Goal: Task Accomplishment & Management: Complete application form

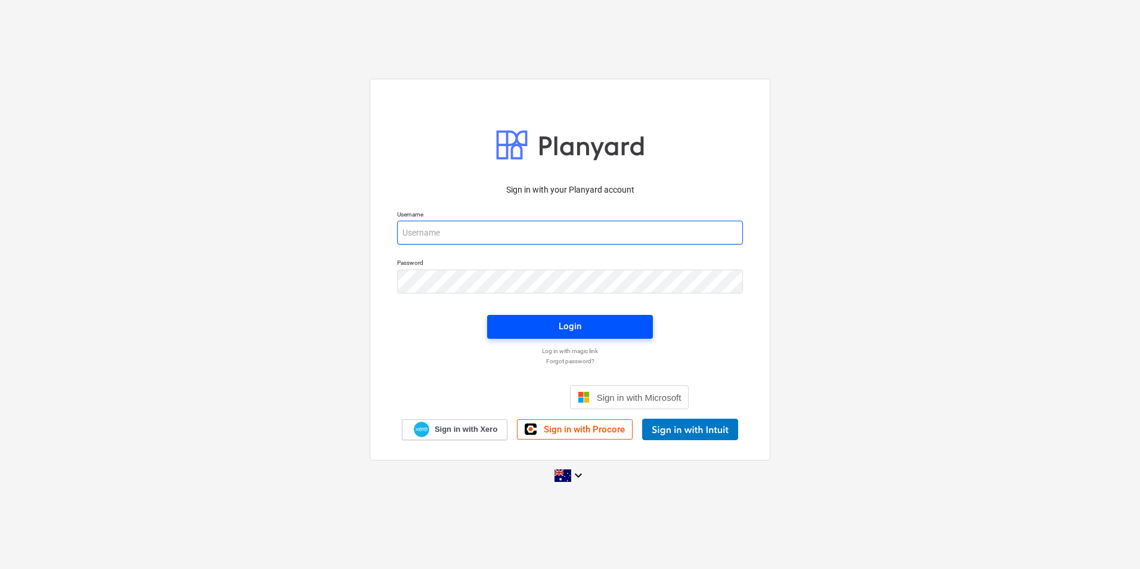
type input "skeane@keanegroup.com.au"
click at [534, 326] on span "Login" at bounding box center [570, 326] width 137 height 16
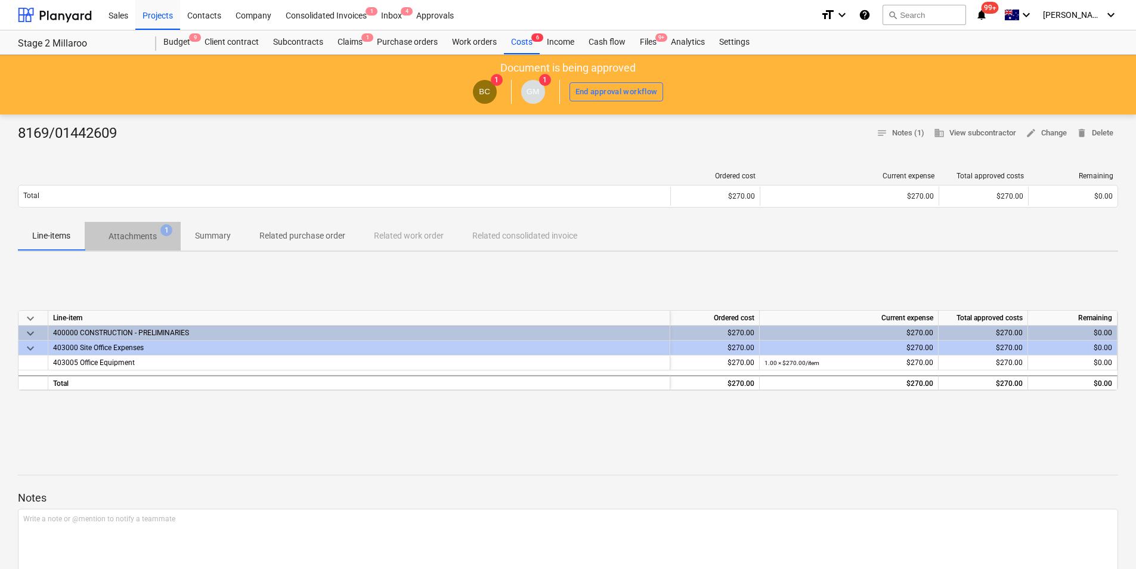
click at [146, 245] on span "Attachments 1" at bounding box center [133, 235] width 96 height 21
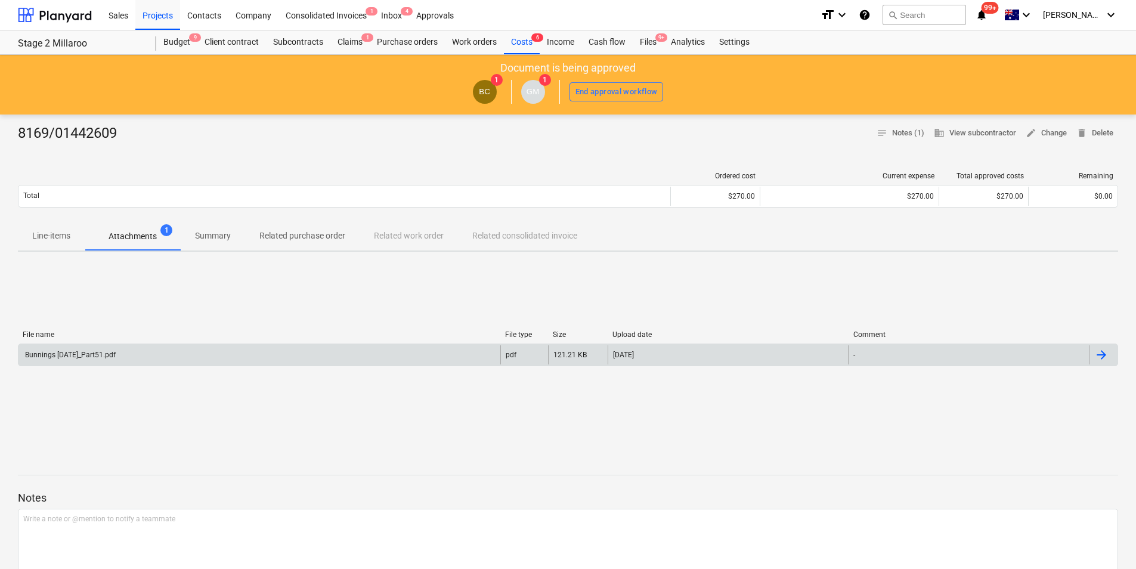
click at [169, 355] on div "Bunnings July 25_Part51.pdf" at bounding box center [259, 354] width 482 height 19
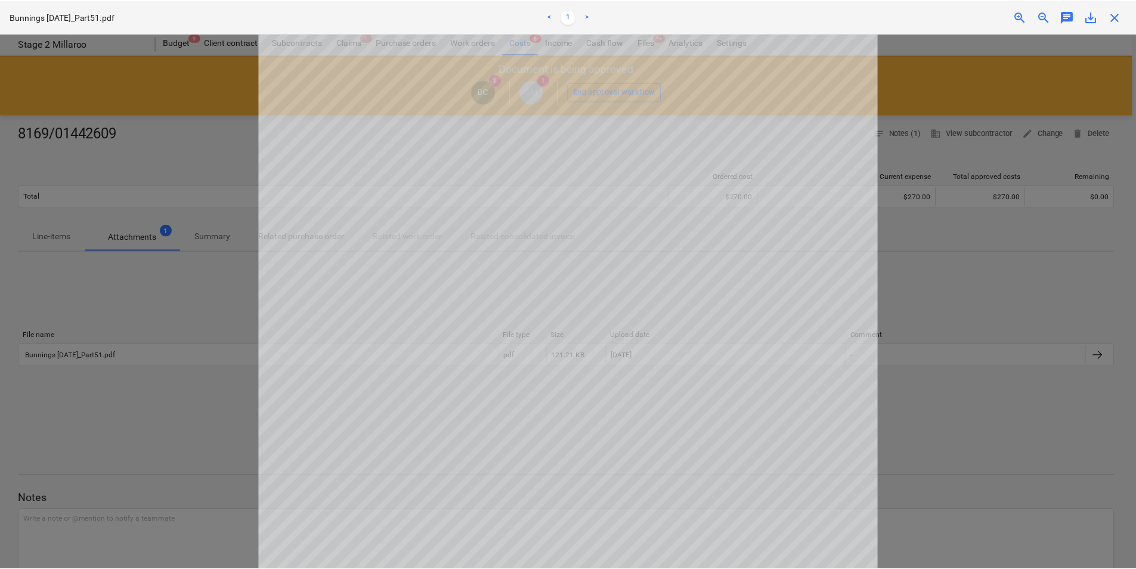
scroll to position [345, 0]
click at [1119, 20] on span "close" at bounding box center [1119, 17] width 14 height 14
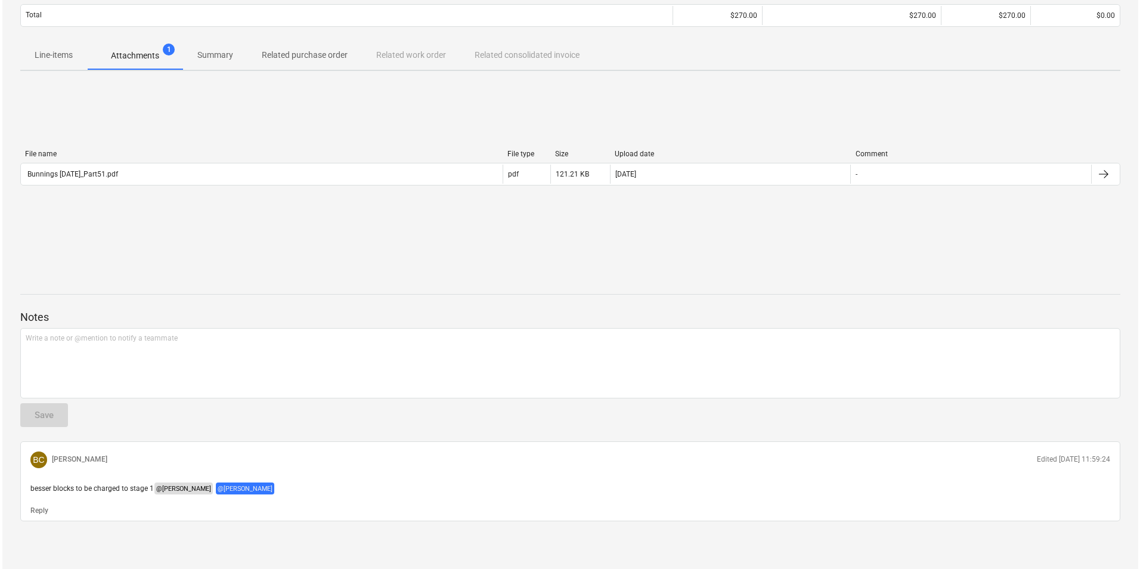
scroll to position [121, 0]
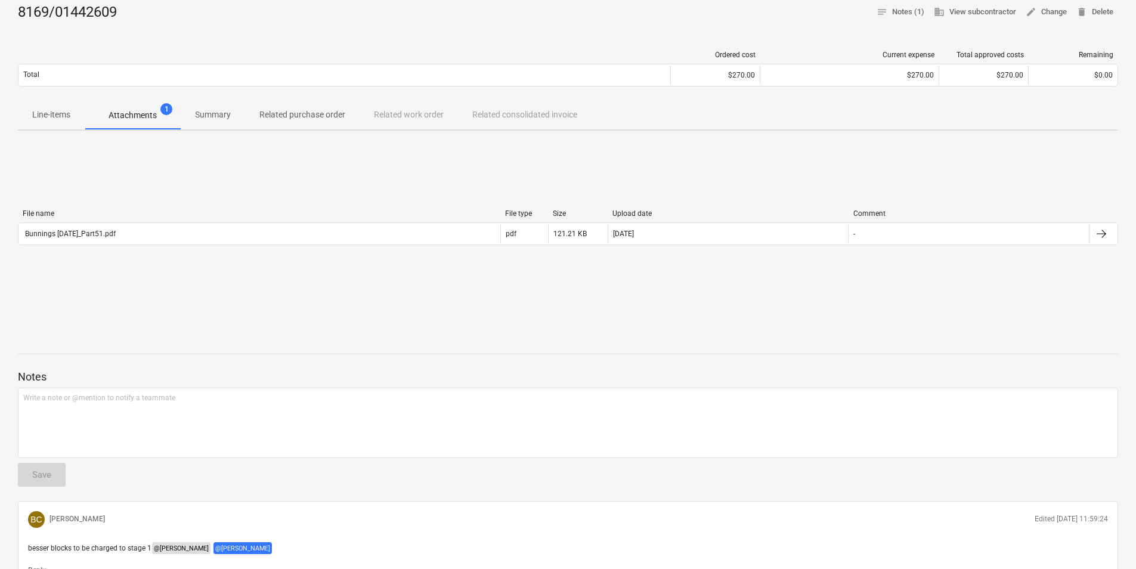
click at [49, 119] on p "Line-items" at bounding box center [51, 115] width 38 height 13
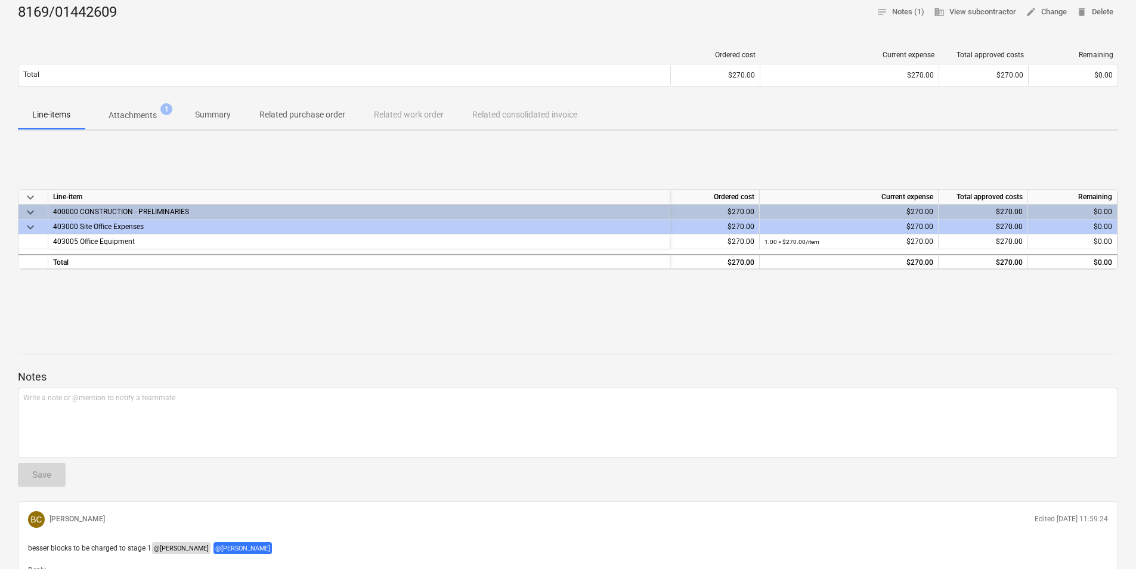
click at [104, 113] on span "Attachments 1" at bounding box center [132, 115] width 67 height 13
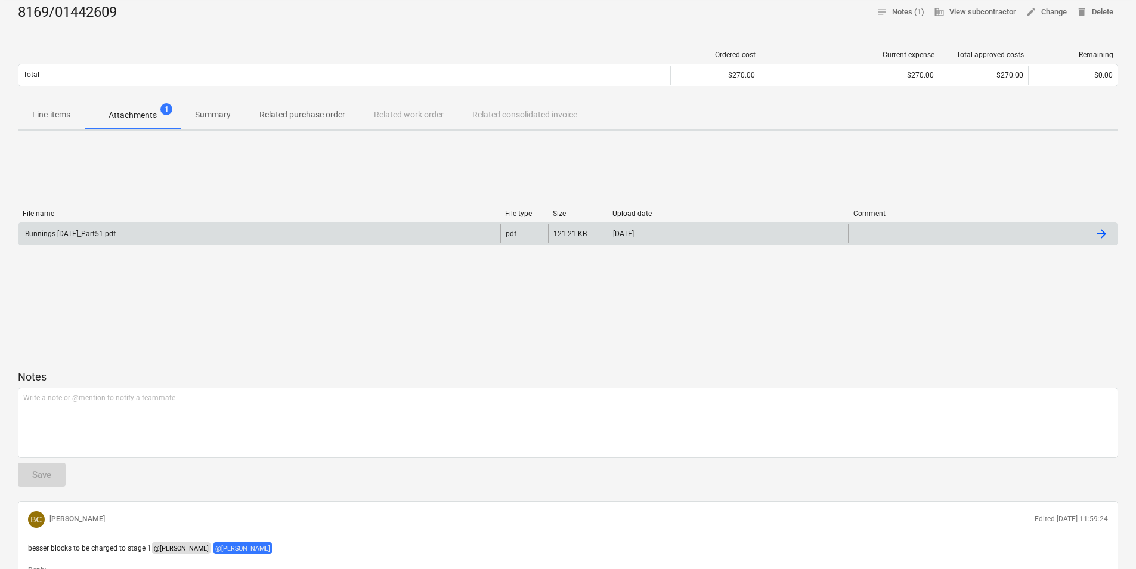
click at [131, 232] on div "Bunnings July 25_Part51.pdf" at bounding box center [259, 233] width 482 height 19
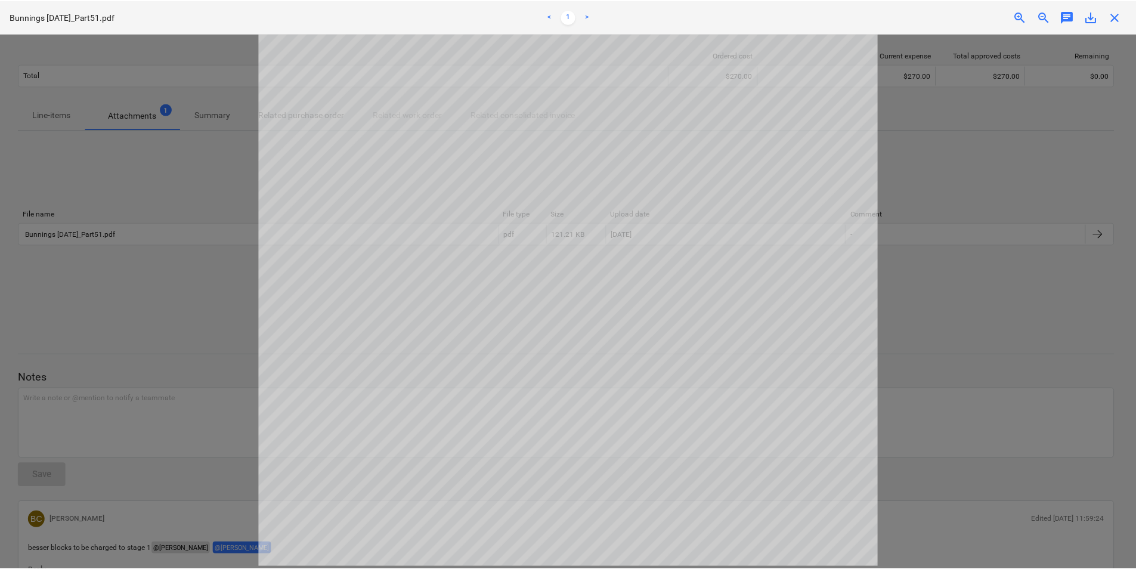
scroll to position [166, 0]
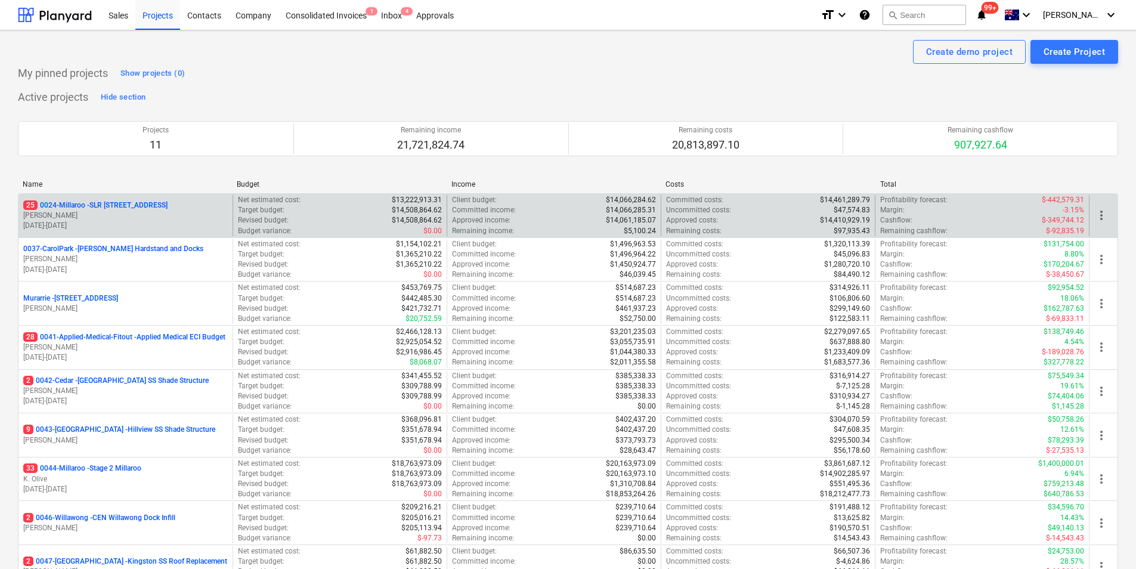
click at [140, 212] on p "[PERSON_NAME]" at bounding box center [125, 216] width 205 height 10
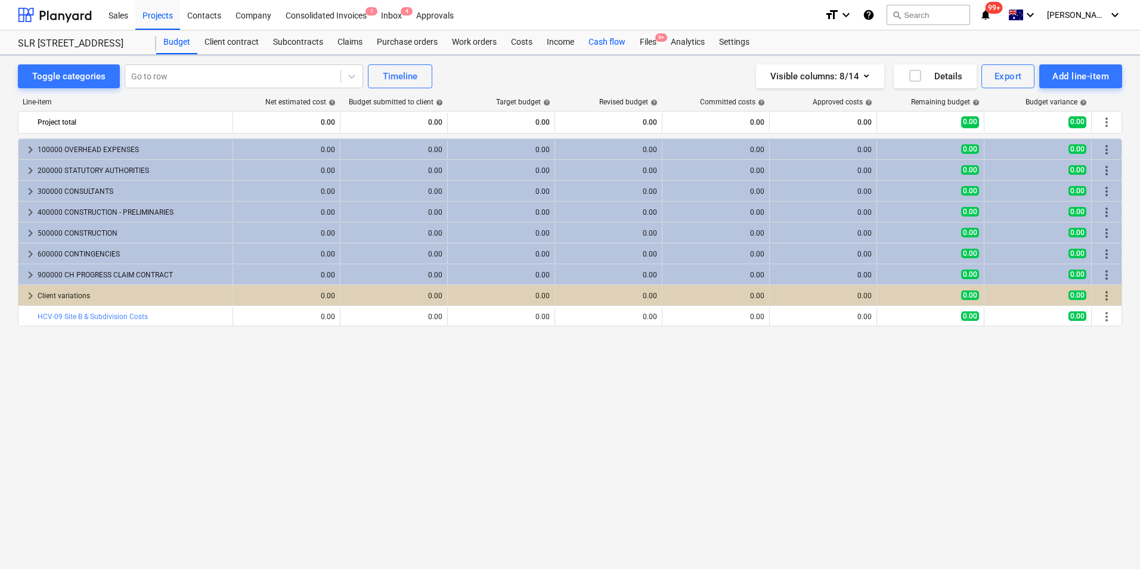
click at [604, 45] on div "Cash flow" at bounding box center [607, 42] width 51 height 24
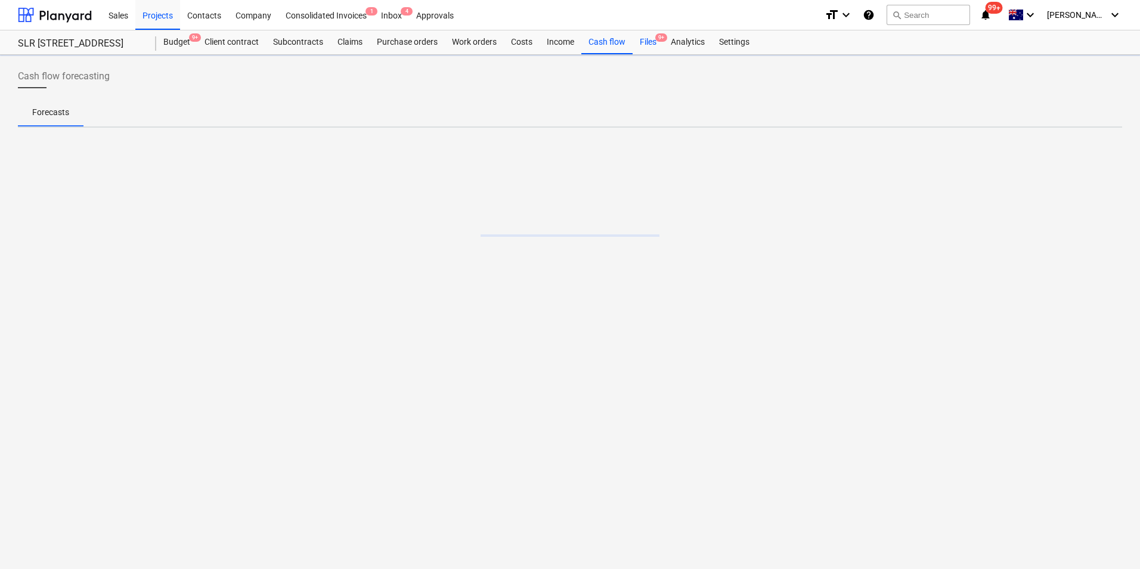
click at [641, 46] on div "Files 9+" at bounding box center [648, 42] width 31 height 24
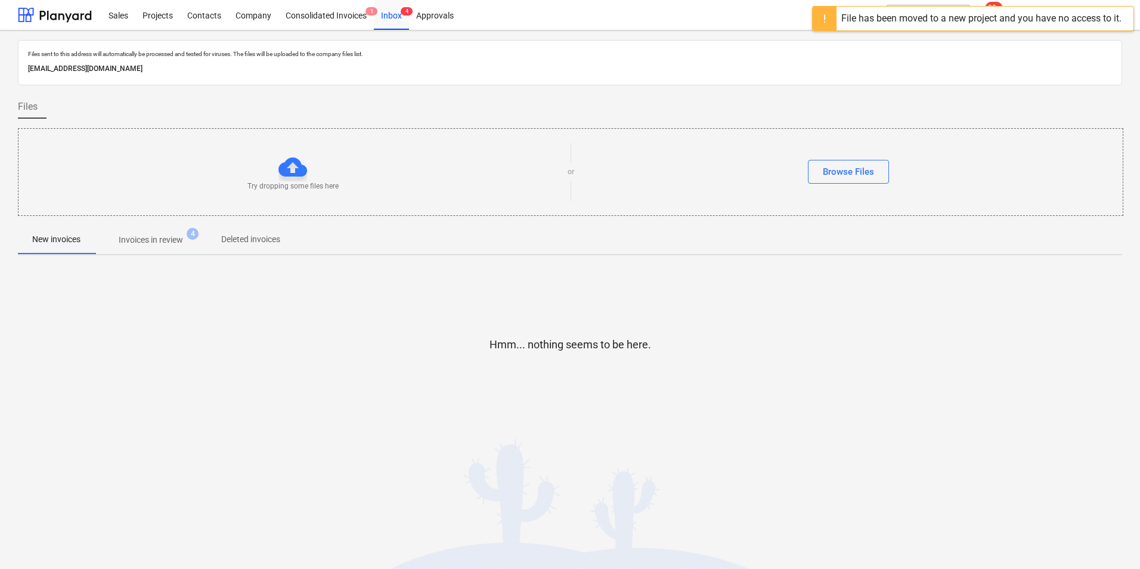
click at [112, 245] on span "Invoices in review 4" at bounding box center [150, 240] width 83 height 13
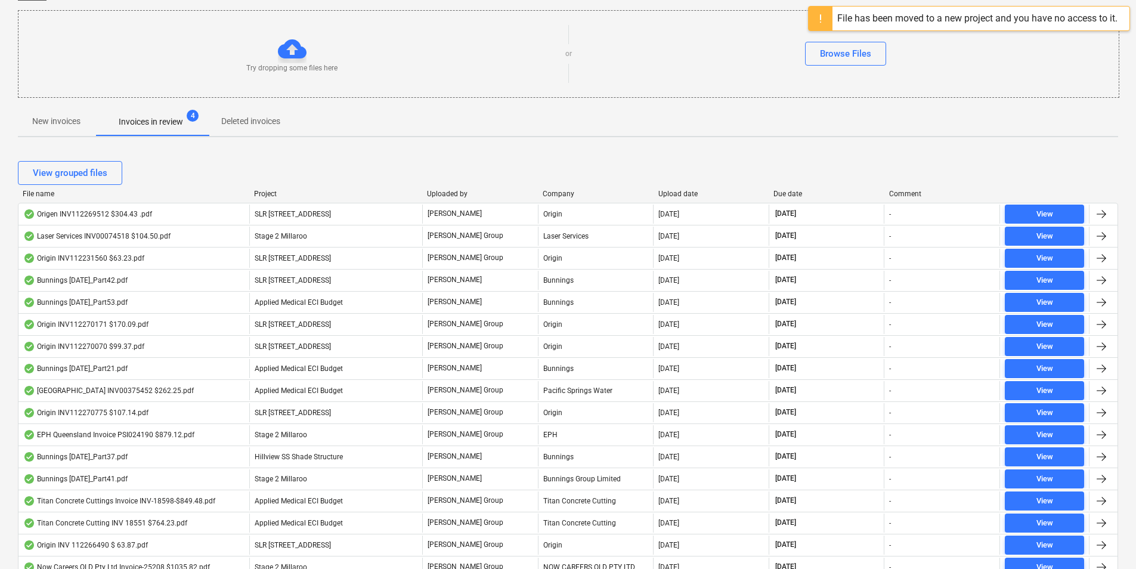
scroll to position [119, 0]
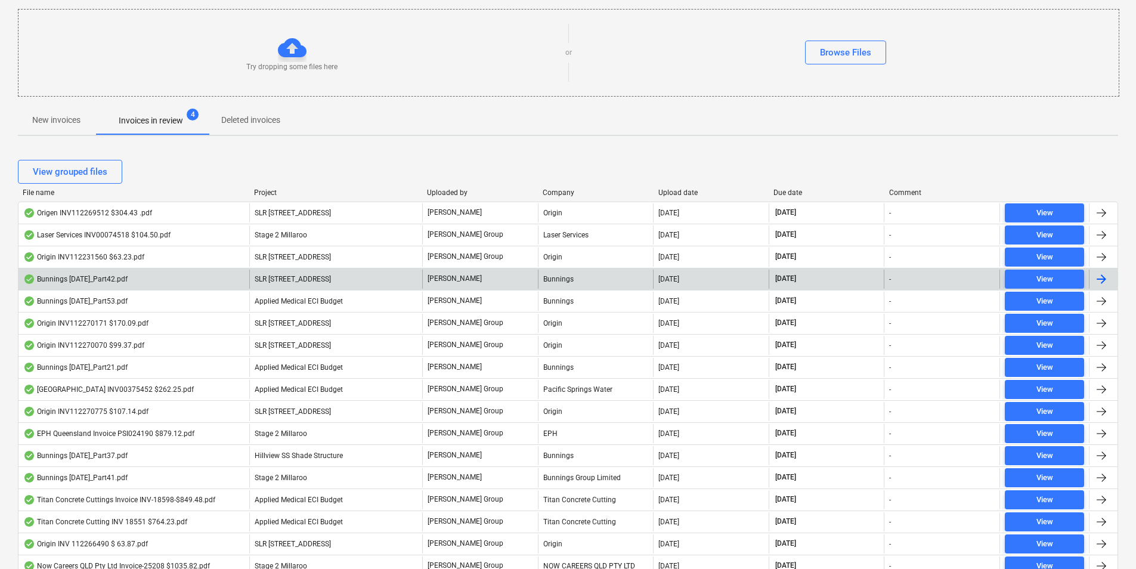
click at [183, 280] on div "Bunnings [DATE]_Part42.pdf" at bounding box center [133, 279] width 231 height 19
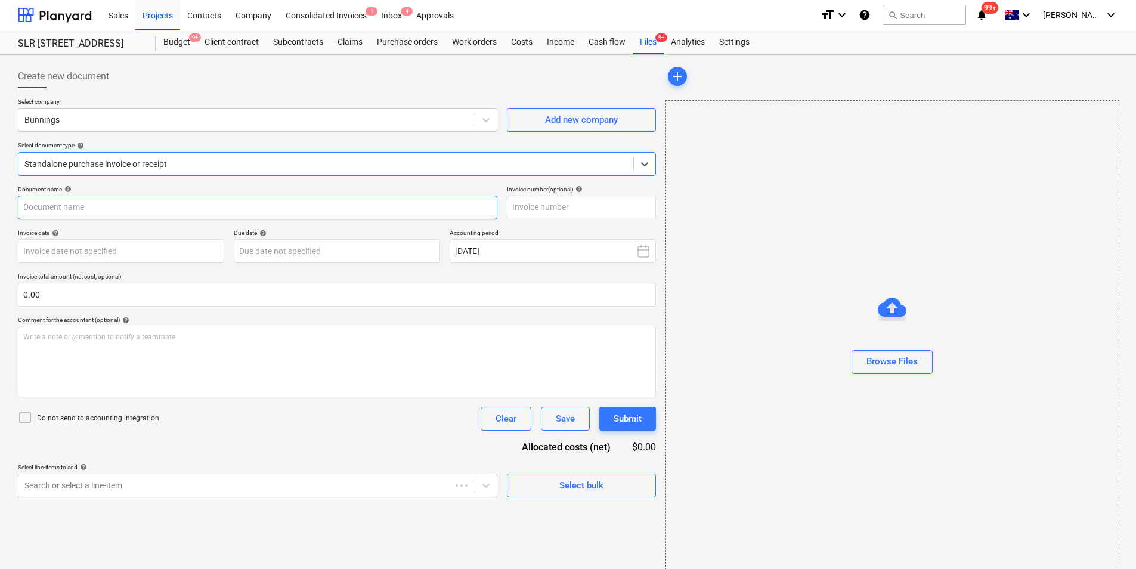
type input "8169/01439139"
type input "[DATE]"
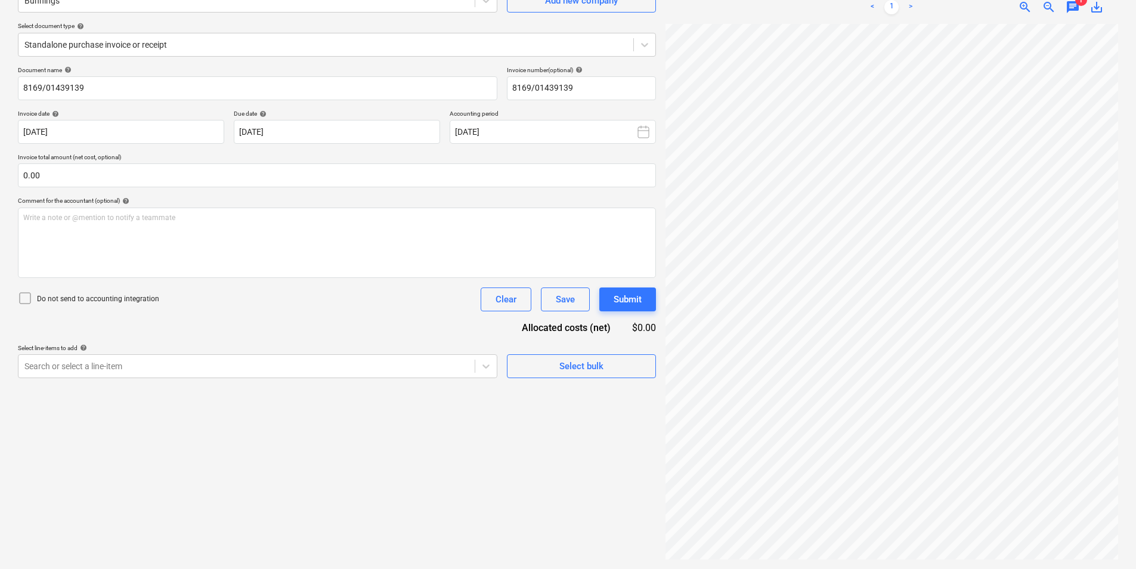
scroll to position [0, 34]
click at [638, 304] on div "Create new document Select company Bunnings Add new company Select document typ…" at bounding box center [568, 252] width 1110 height 624
click at [324, 35] on div "Standalone purchase invoice or receipt" at bounding box center [337, 45] width 638 height 24
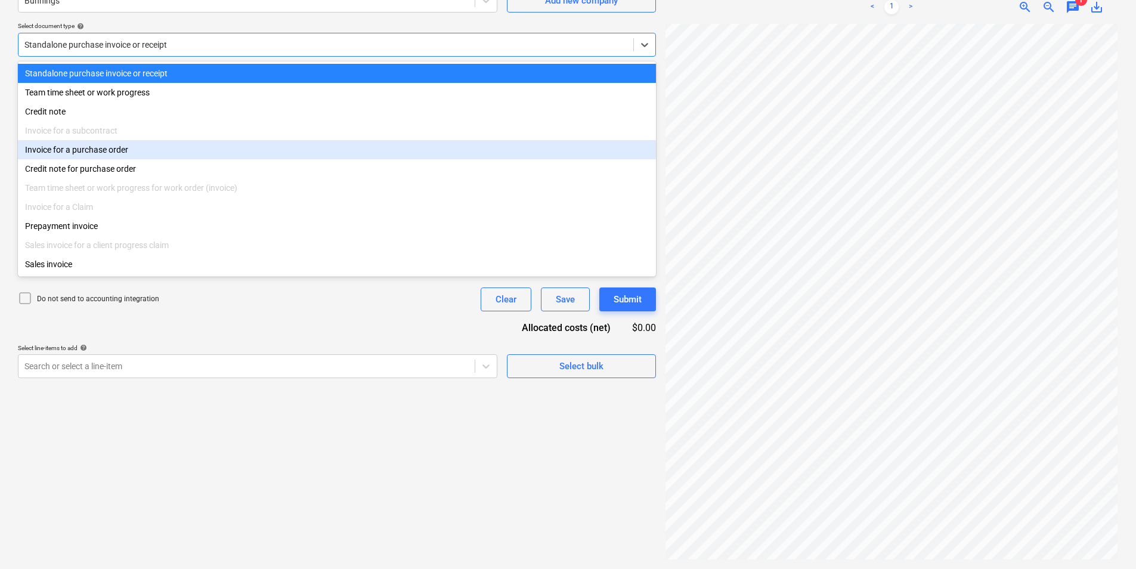
click at [230, 152] on div "Invoice for a purchase order" at bounding box center [337, 149] width 638 height 19
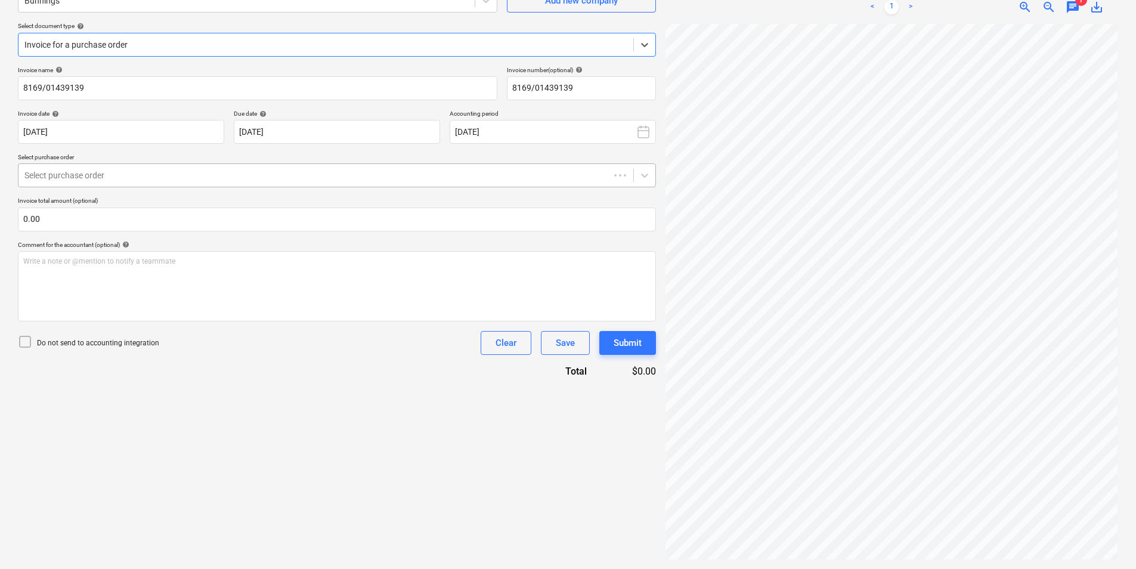
click at [143, 178] on div at bounding box center [313, 175] width 579 height 12
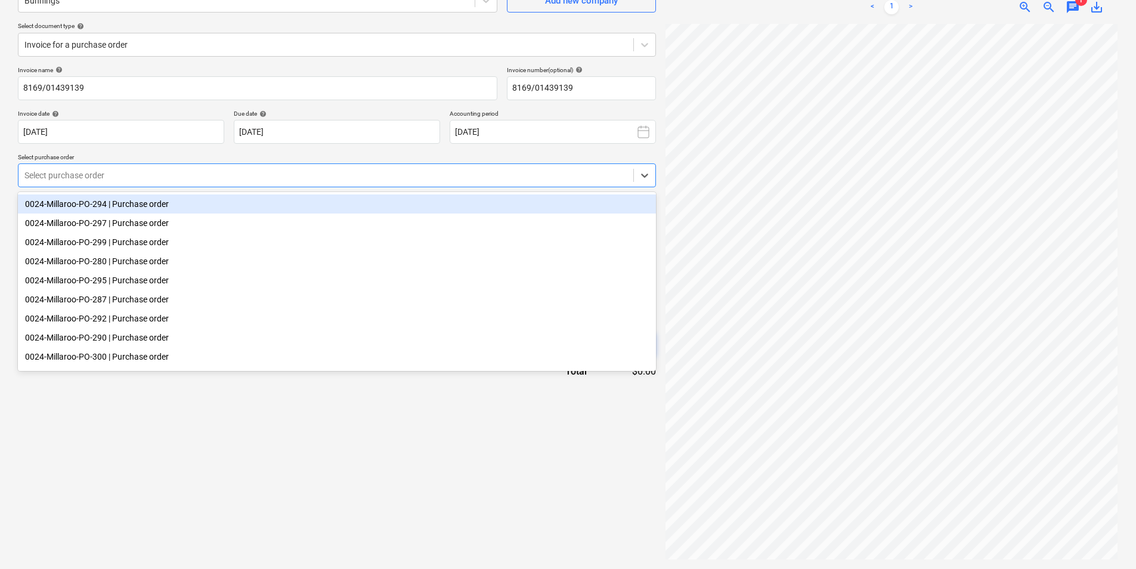
click at [142, 202] on div "0024-Millaroo-PO-294 | Purchase order" at bounding box center [337, 203] width 638 height 19
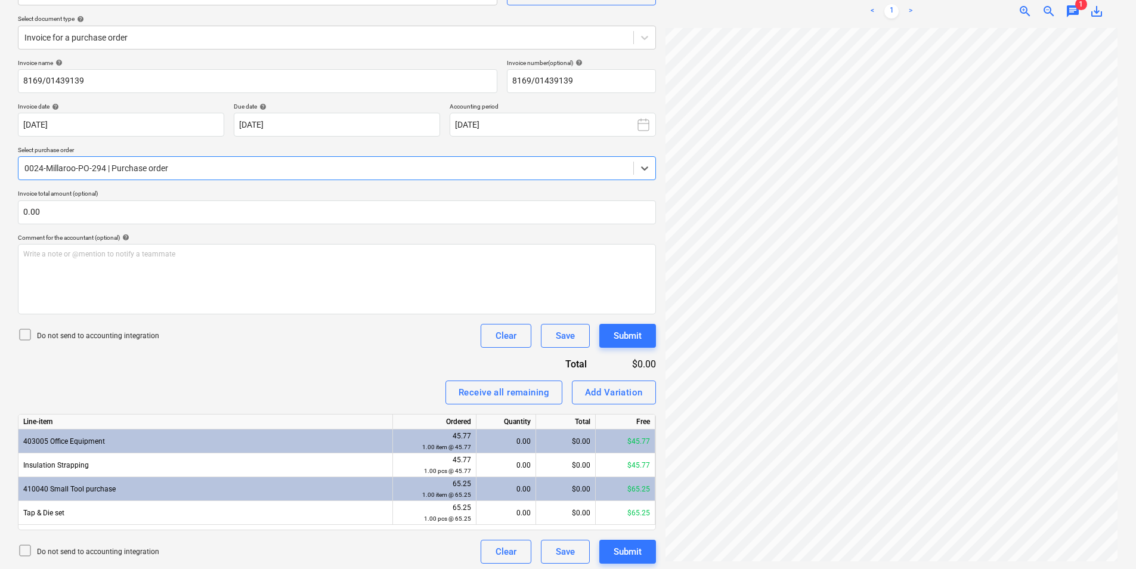
scroll to position [131, 0]
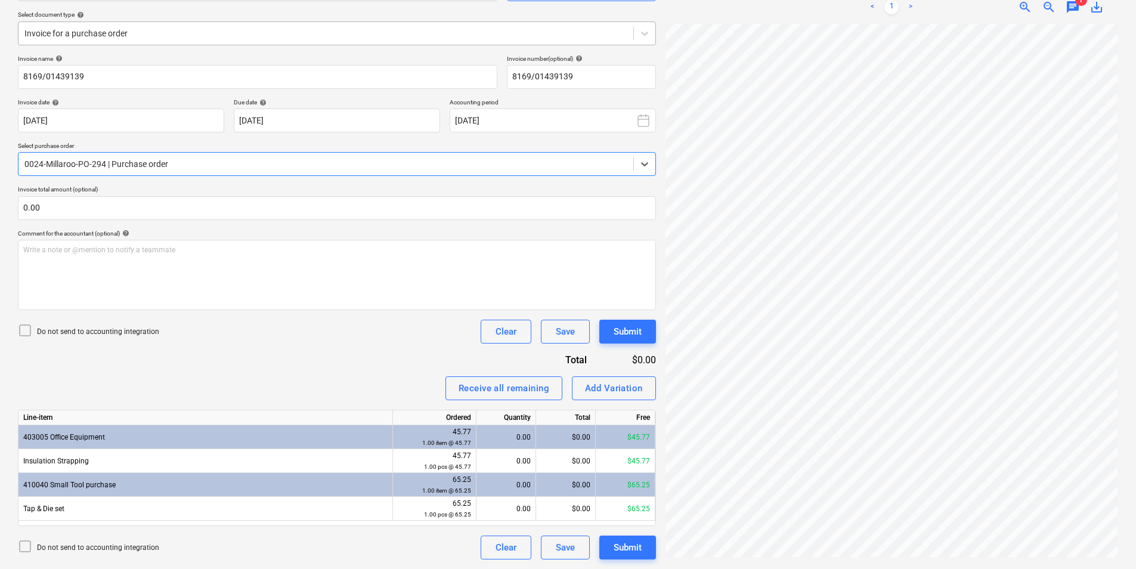
click at [143, 39] on div at bounding box center [325, 33] width 603 height 12
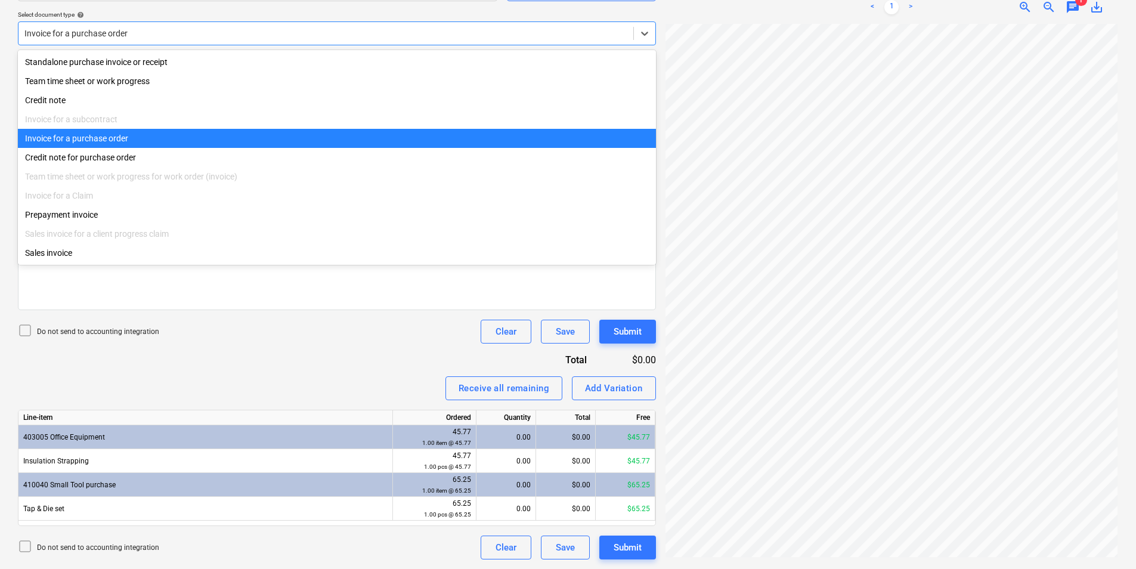
drag, startPoint x: 146, startPoint y: 137, endPoint x: 154, endPoint y: 135, distance: 9.1
click at [146, 137] on div "Invoice for a purchase order" at bounding box center [337, 138] width 638 height 19
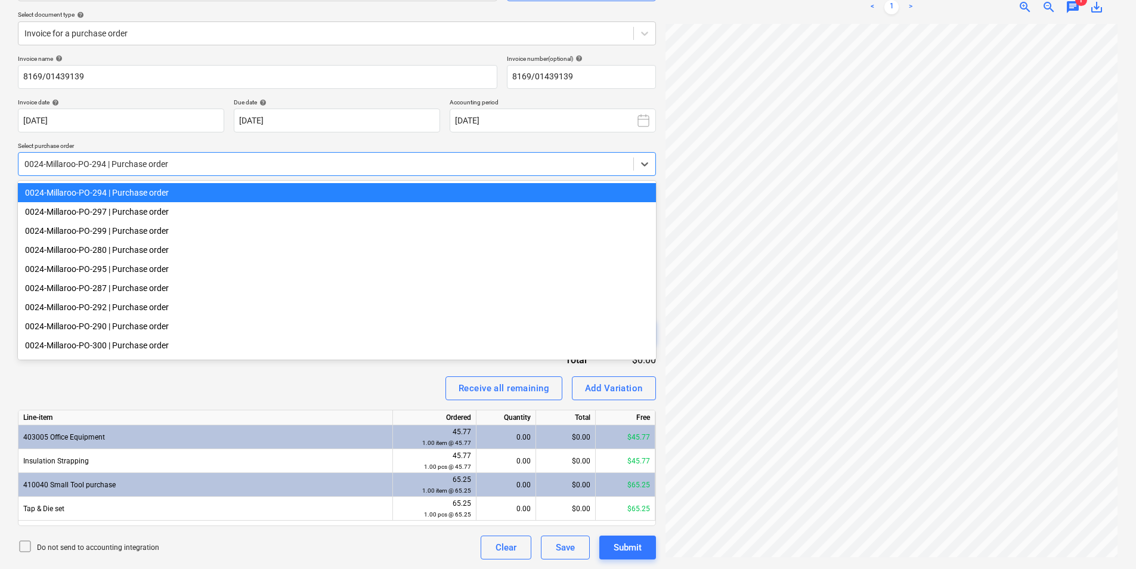
drag, startPoint x: 141, startPoint y: 160, endPoint x: 160, endPoint y: 178, distance: 25.8
click at [141, 160] on div at bounding box center [325, 164] width 603 height 12
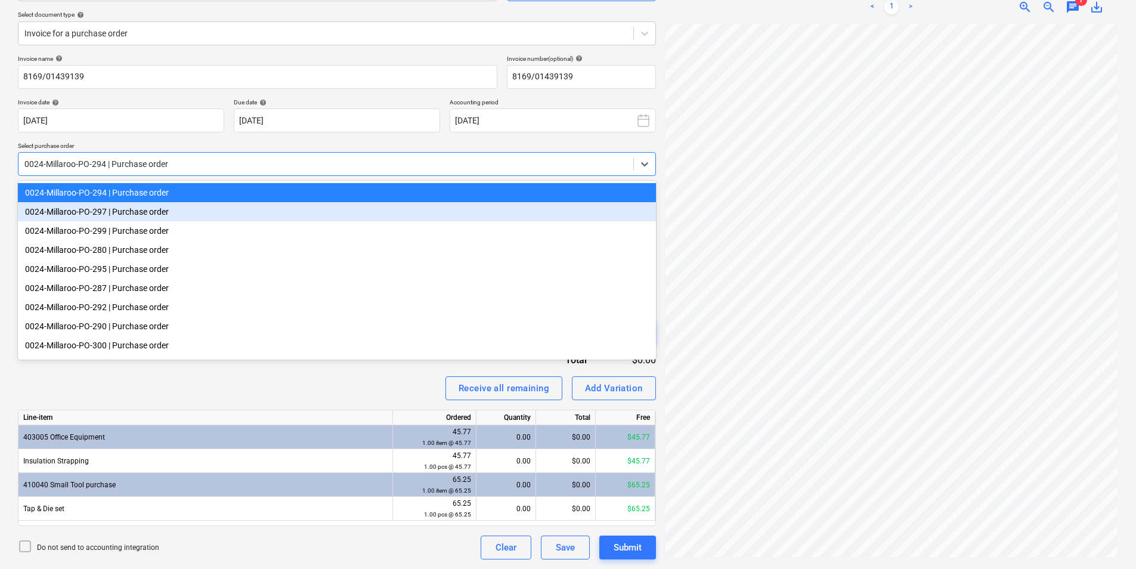
click at [162, 208] on div "0024-Millaroo-PO-297 | Purchase order" at bounding box center [337, 211] width 638 height 19
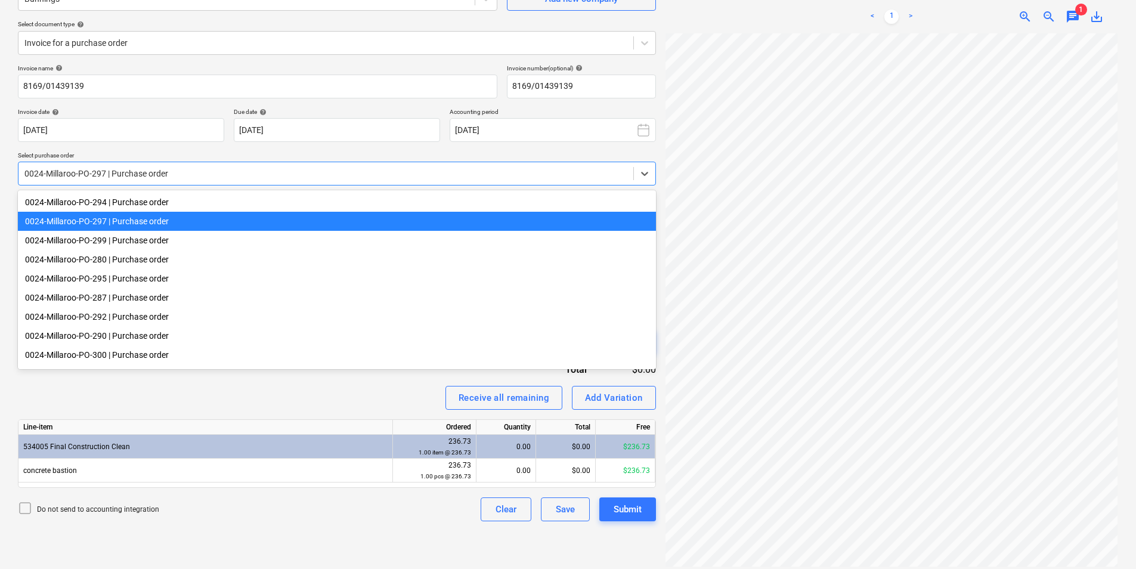
click at [161, 174] on div at bounding box center [325, 174] width 603 height 12
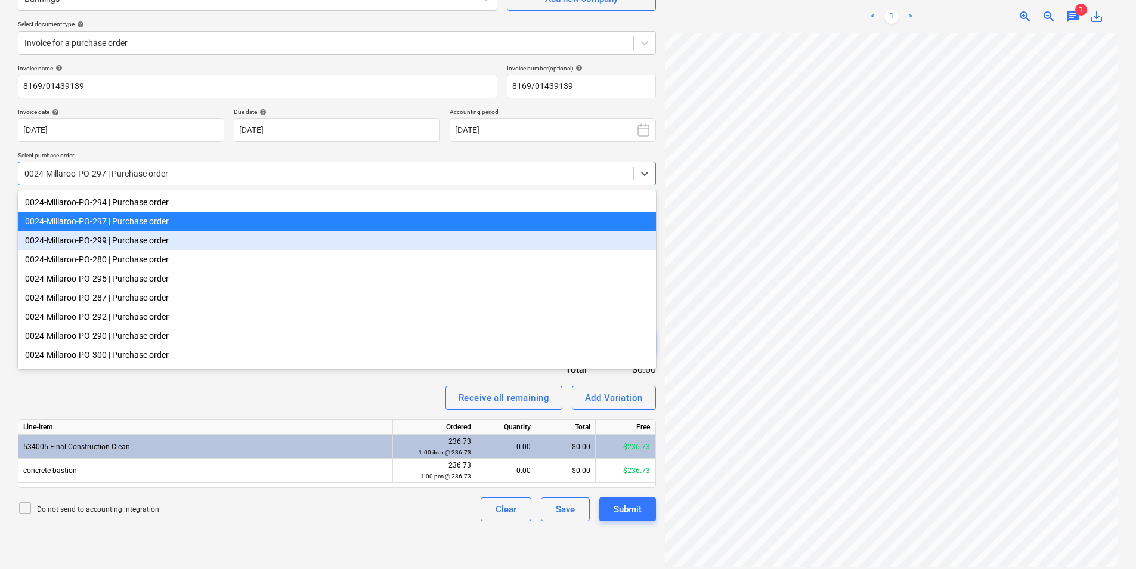
click at [162, 239] on div "0024-Millaroo-PO-299 | Purchase order" at bounding box center [337, 240] width 638 height 19
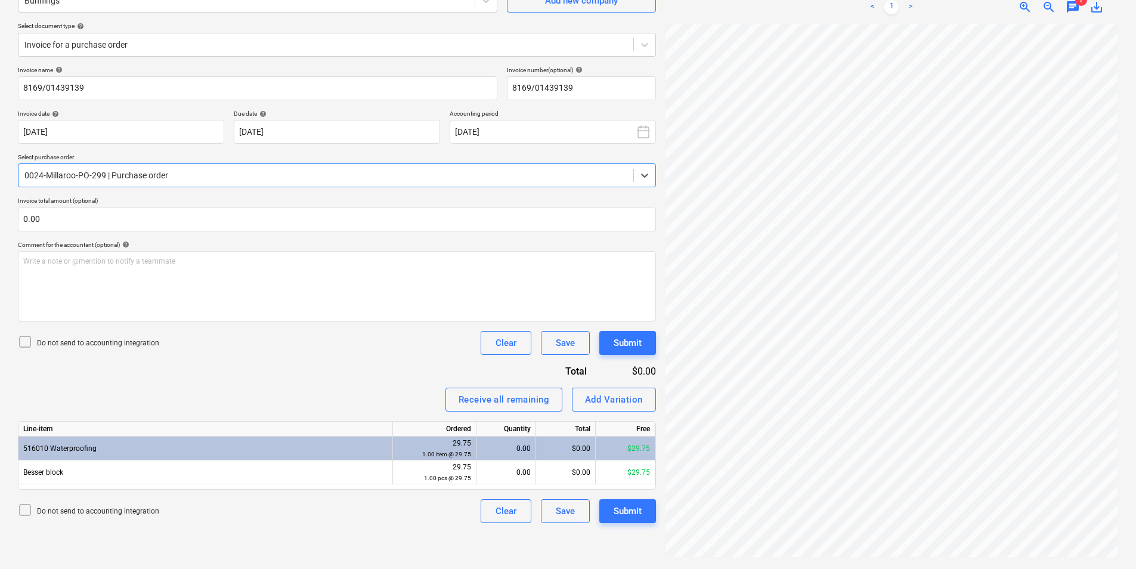
click at [184, 178] on div at bounding box center [325, 175] width 603 height 12
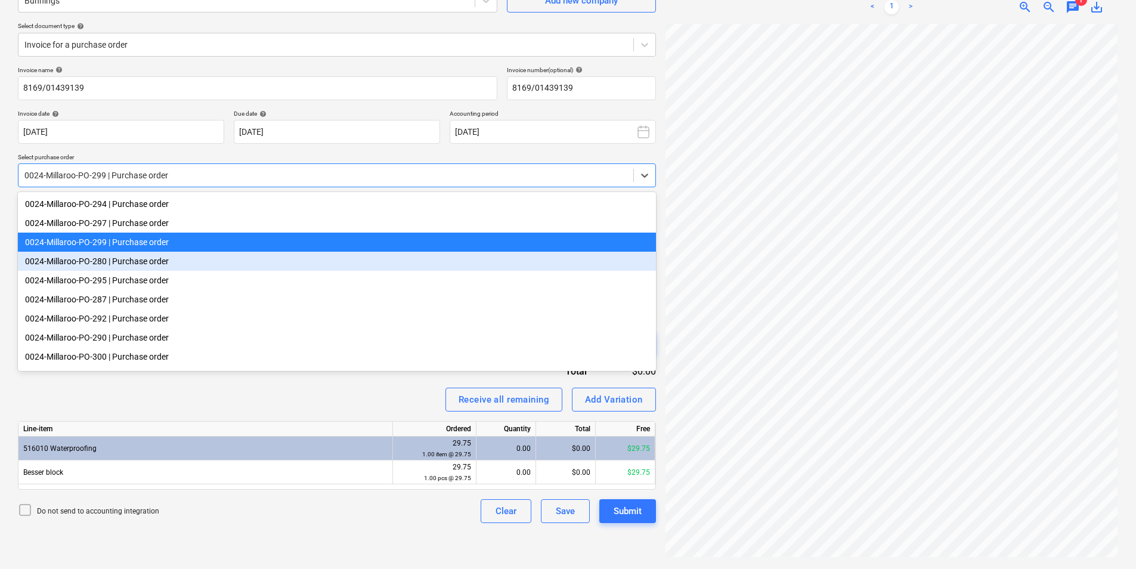
click at [183, 260] on div "0024-Millaroo-PO-280 | Purchase order" at bounding box center [337, 261] width 638 height 19
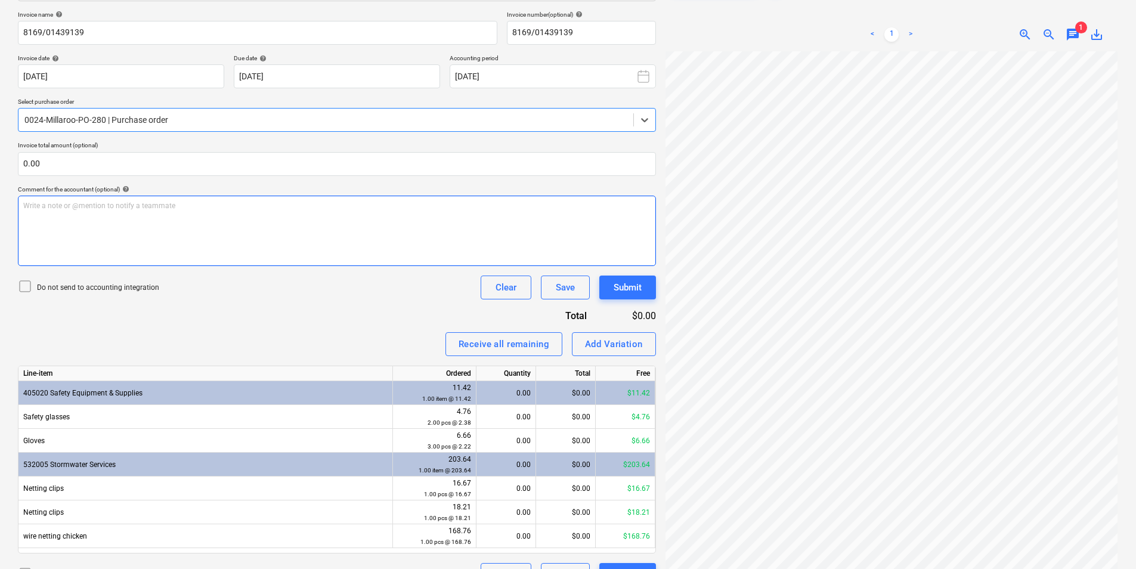
scroll to position [202, 0]
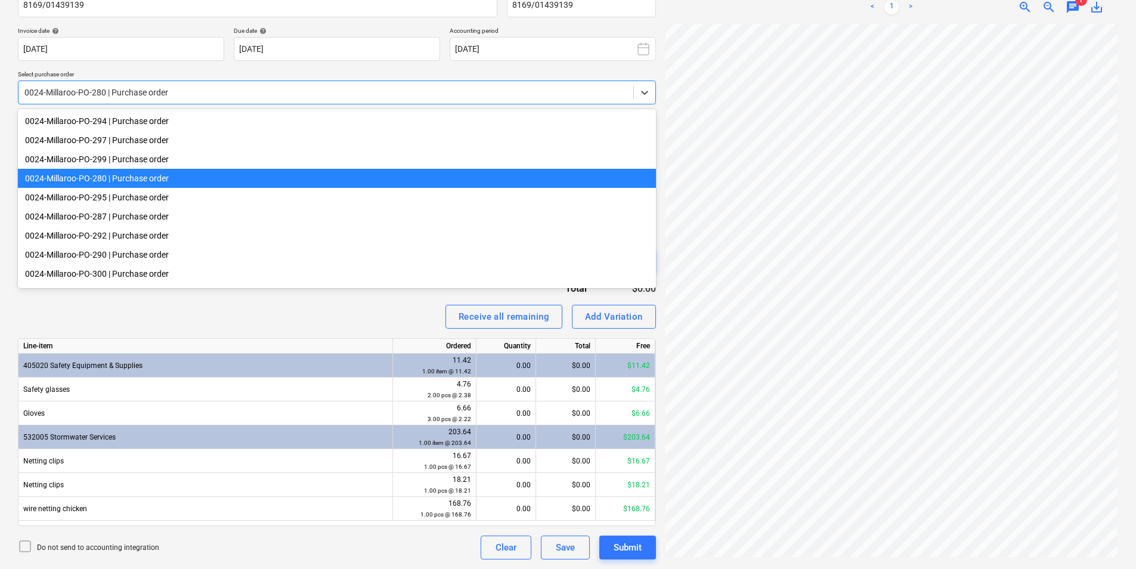
click at [113, 88] on div at bounding box center [325, 92] width 603 height 12
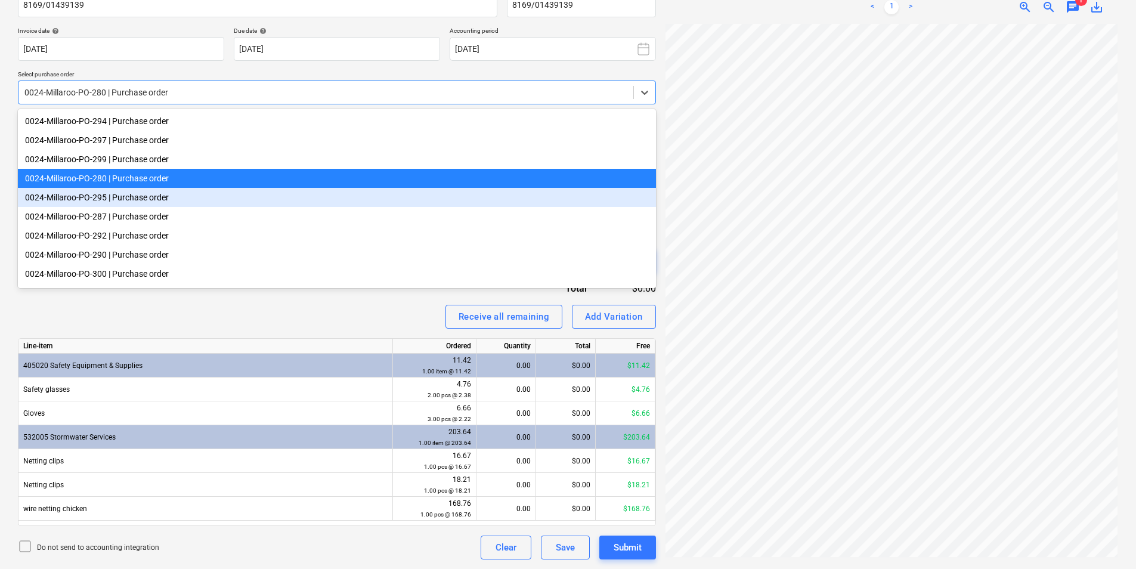
click at [144, 203] on div "0024-Millaroo-PO-295 | Purchase order" at bounding box center [337, 197] width 638 height 19
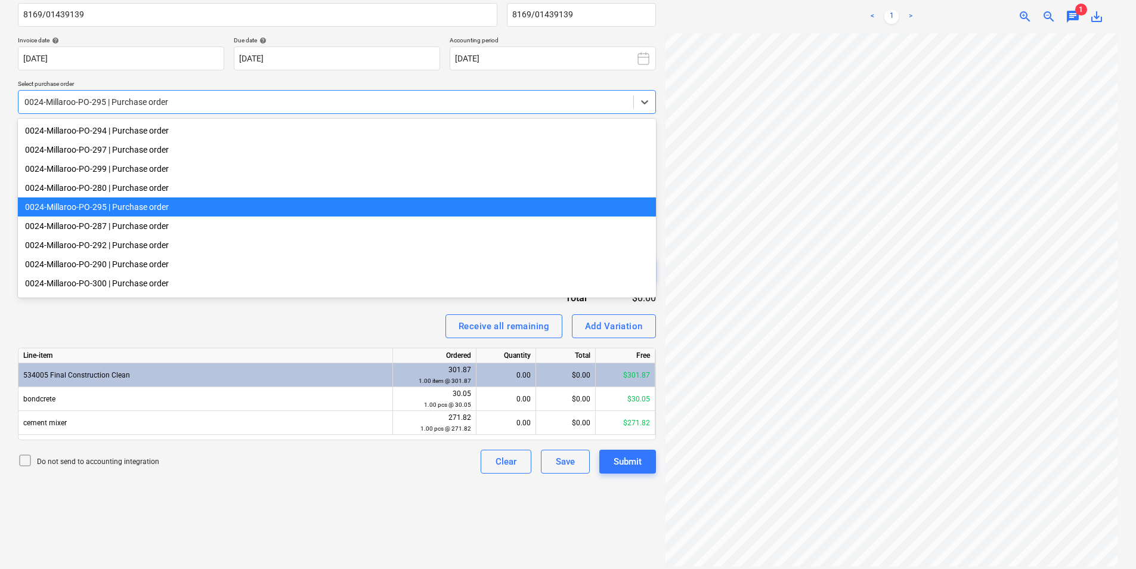
click at [149, 107] on div at bounding box center [325, 102] width 603 height 12
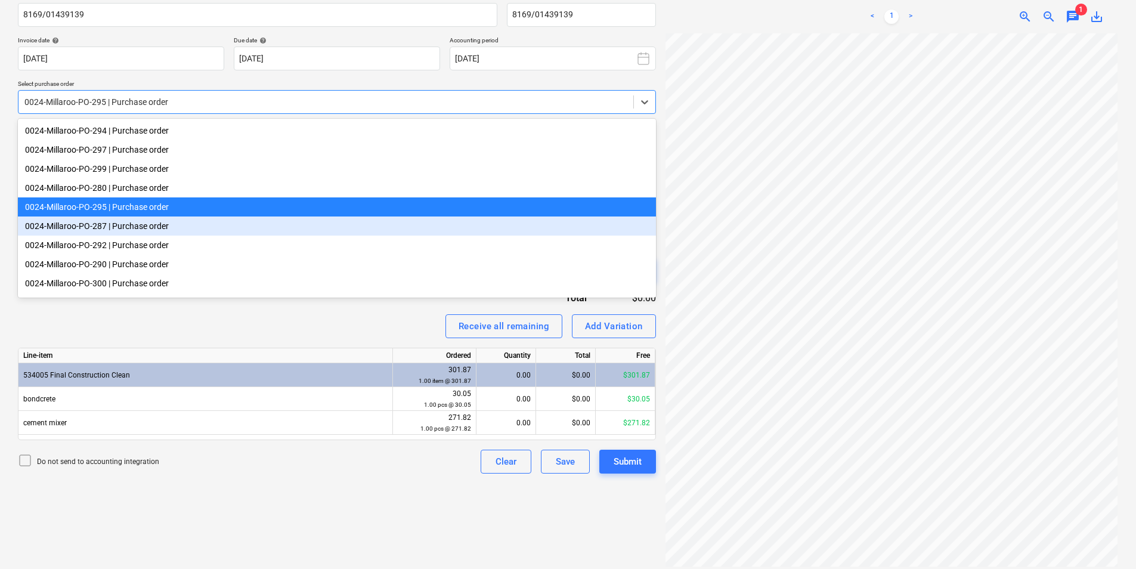
click at [152, 229] on div "0024-Millaroo-PO-287 | Purchase order" at bounding box center [337, 225] width 638 height 19
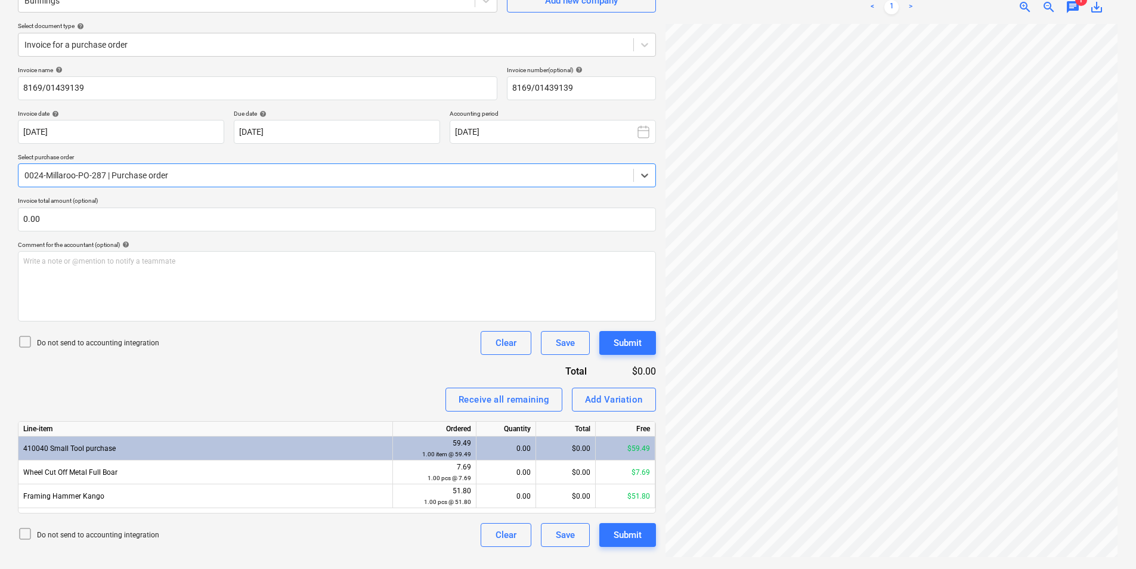
click at [132, 171] on div at bounding box center [325, 175] width 603 height 12
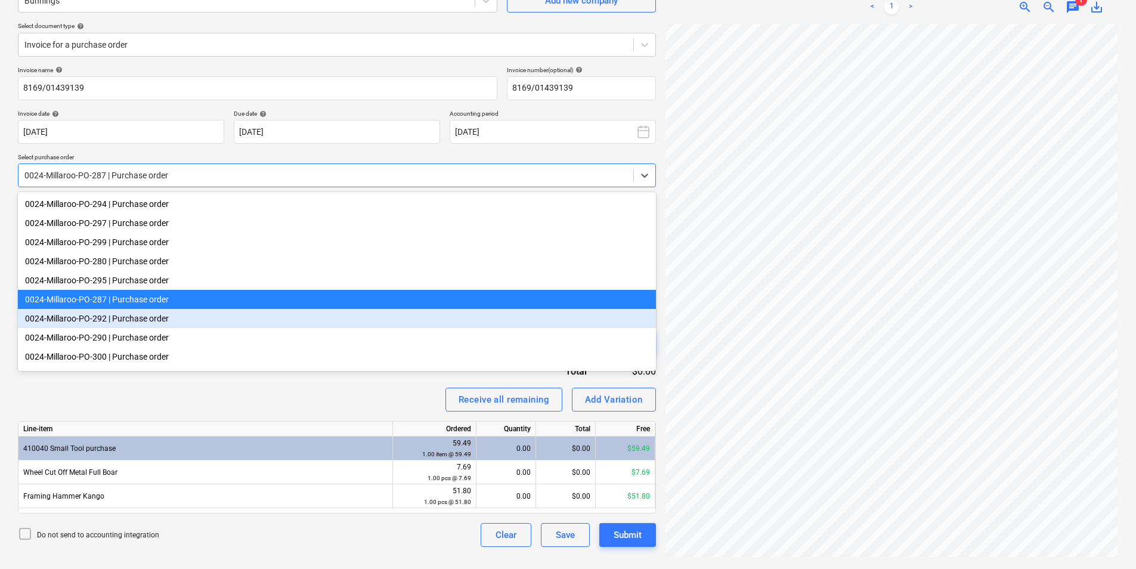
click at [119, 316] on div "0024-Millaroo-PO-292 | Purchase order" at bounding box center [337, 318] width 638 height 19
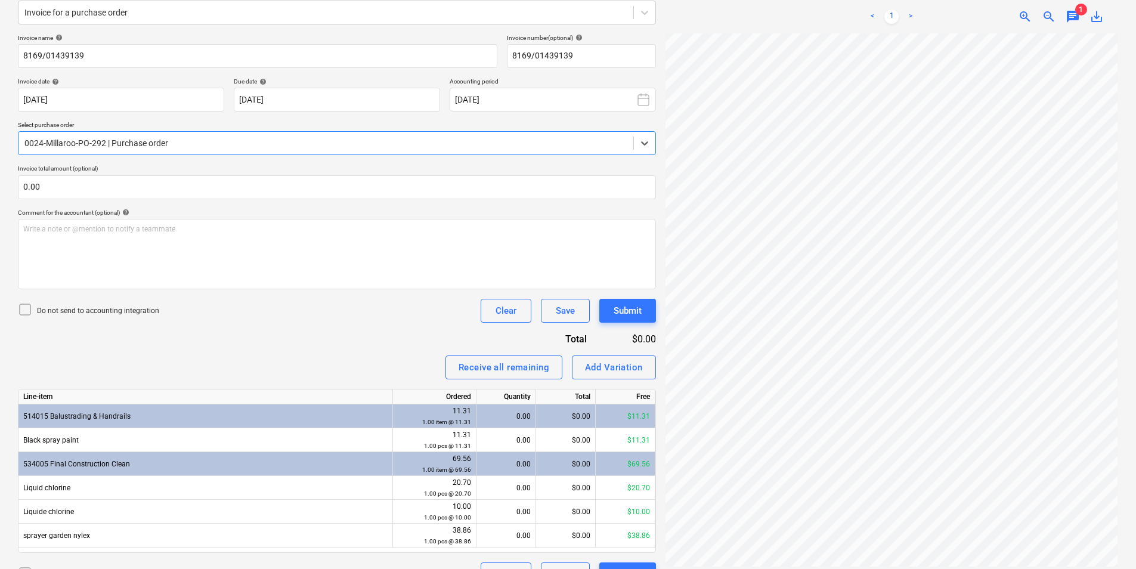
scroll to position [178, 0]
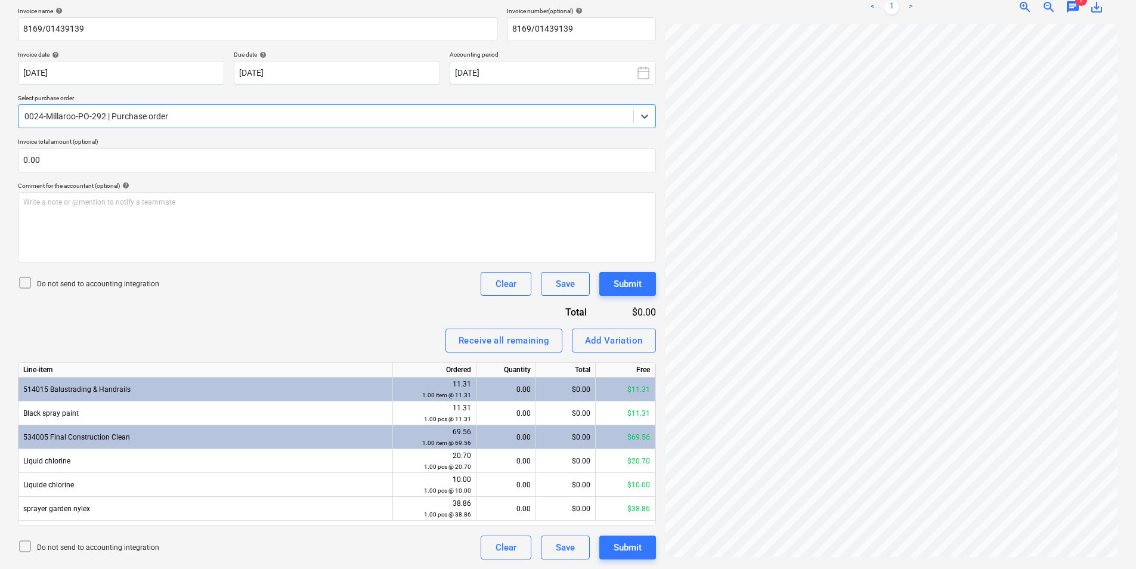
click at [107, 117] on div at bounding box center [325, 116] width 603 height 12
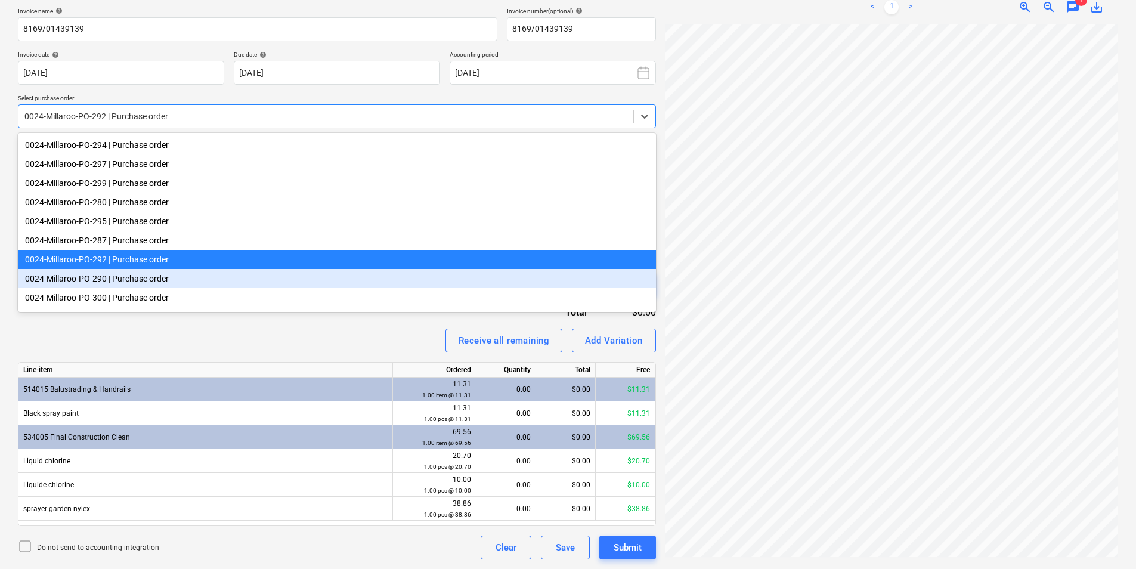
click at [159, 279] on div "0024-Millaroo-PO-290 | Purchase order" at bounding box center [337, 278] width 638 height 19
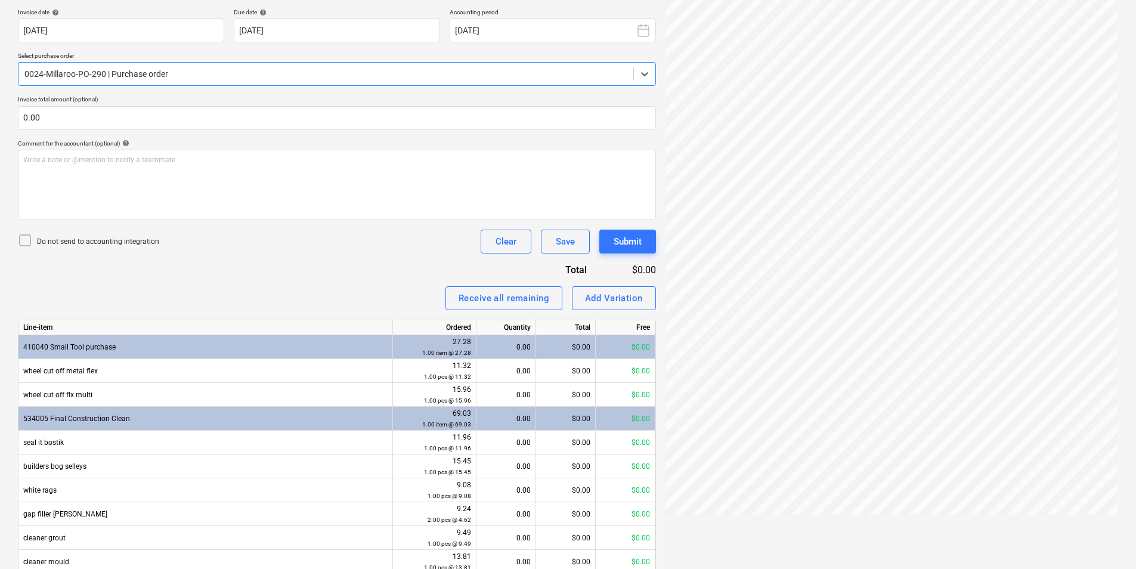
scroll to position [274, 0]
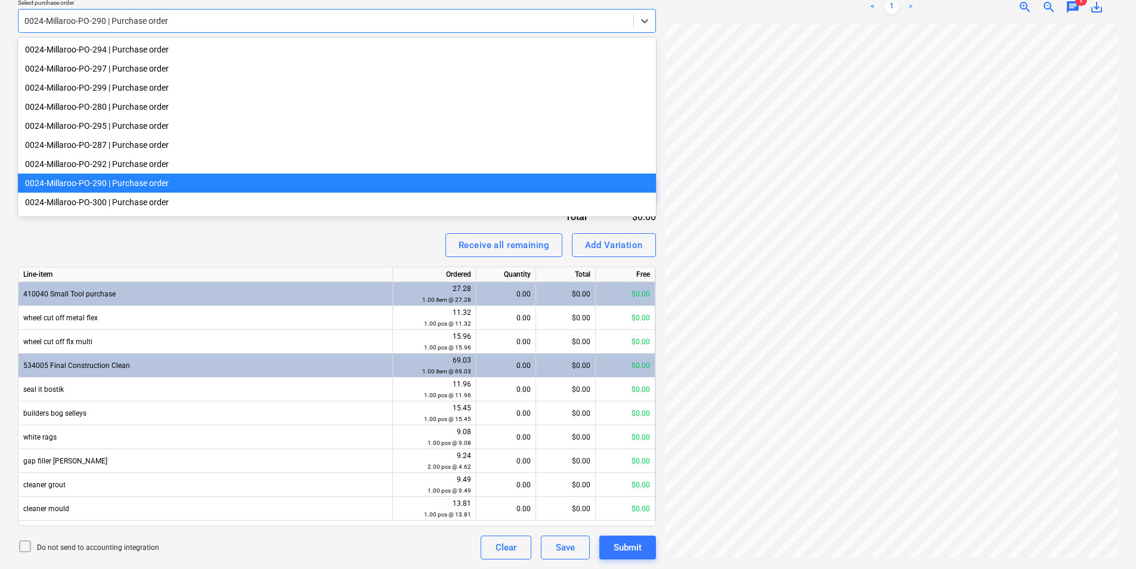
click at [146, 26] on div at bounding box center [325, 21] width 603 height 12
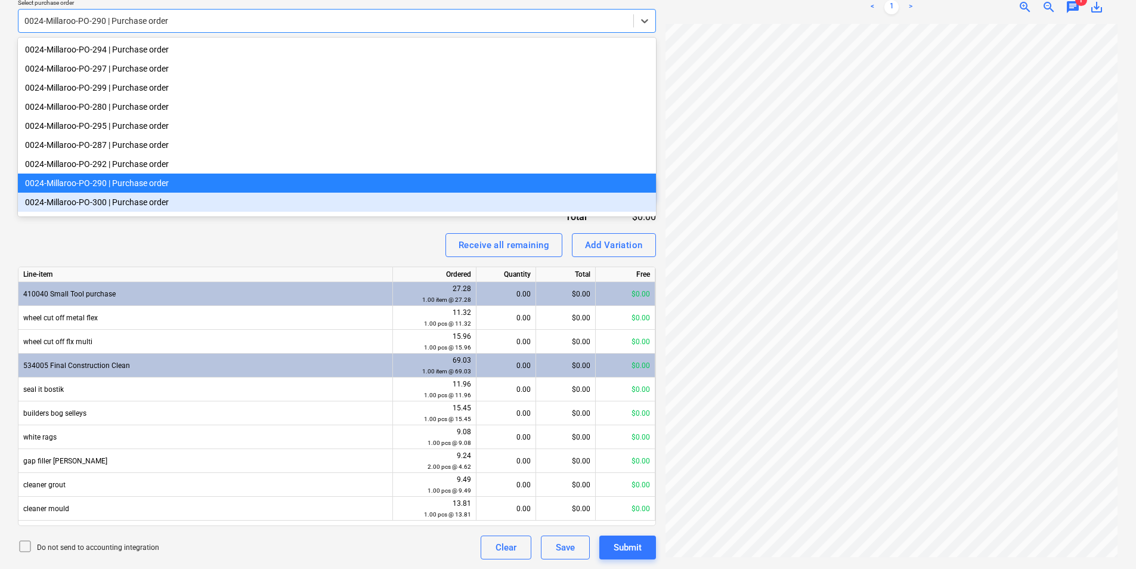
click at [177, 209] on div "0024-Millaroo-PO-300 | Purchase order" at bounding box center [337, 202] width 638 height 19
